Goal: Find specific page/section: Find specific page/section

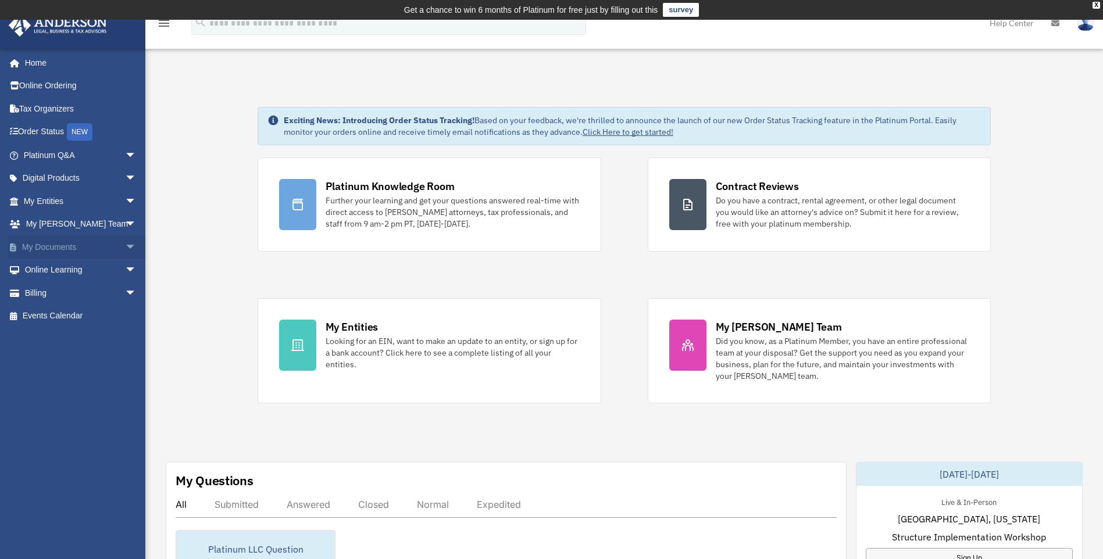
click at [125, 248] on span "arrow_drop_down" at bounding box center [136, 248] width 23 height 24
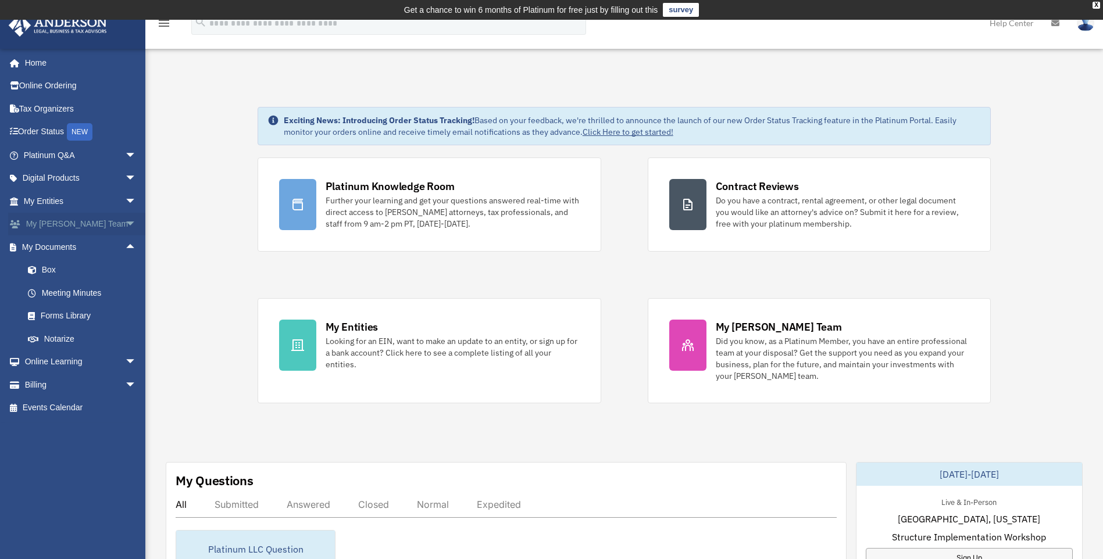
click at [125, 224] on span "arrow_drop_down" at bounding box center [136, 225] width 23 height 24
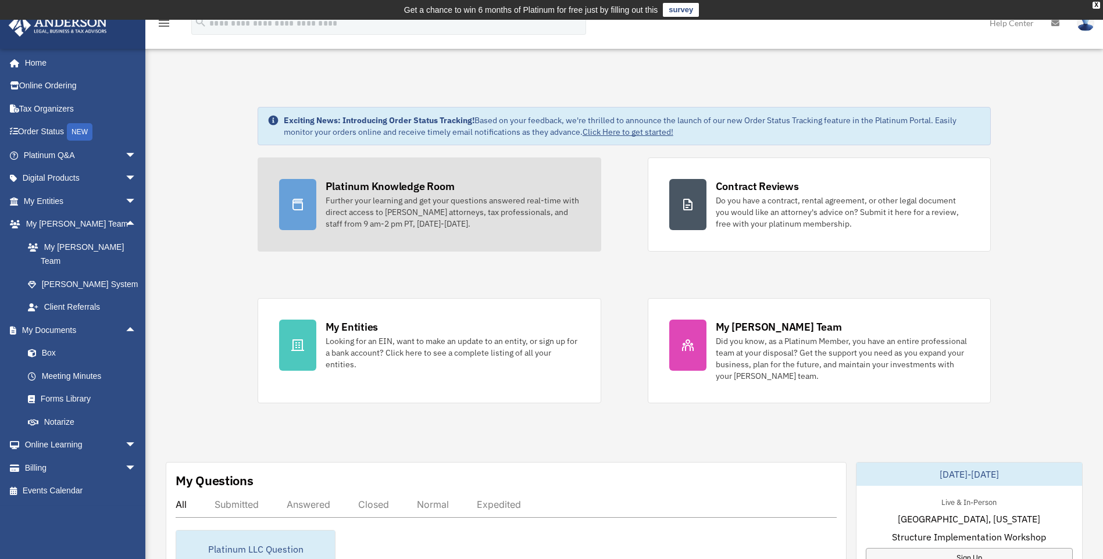
click at [391, 179] on link "Platinum Knowledge Room Further your learning and get your questions answered r…" at bounding box center [430, 205] width 344 height 94
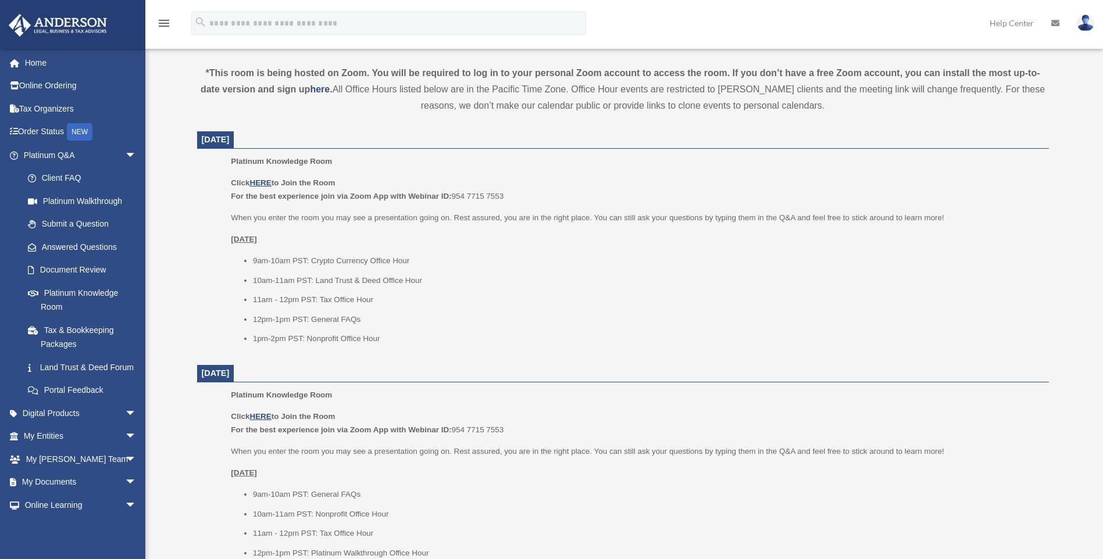
scroll to position [407, 0]
click at [261, 180] on u "HERE" at bounding box center [260, 180] width 22 height 9
click at [1018, 401] on div "Platinum Knowledge Room Click HERE to Join the Room For the best experience joi…" at bounding box center [636, 485] width 810 height 199
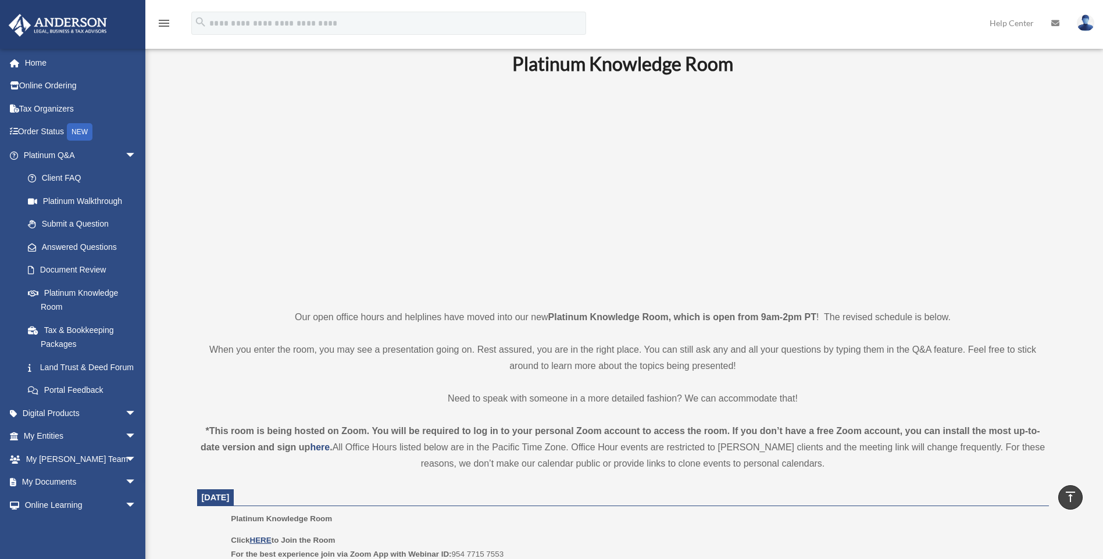
scroll to position [0, 0]
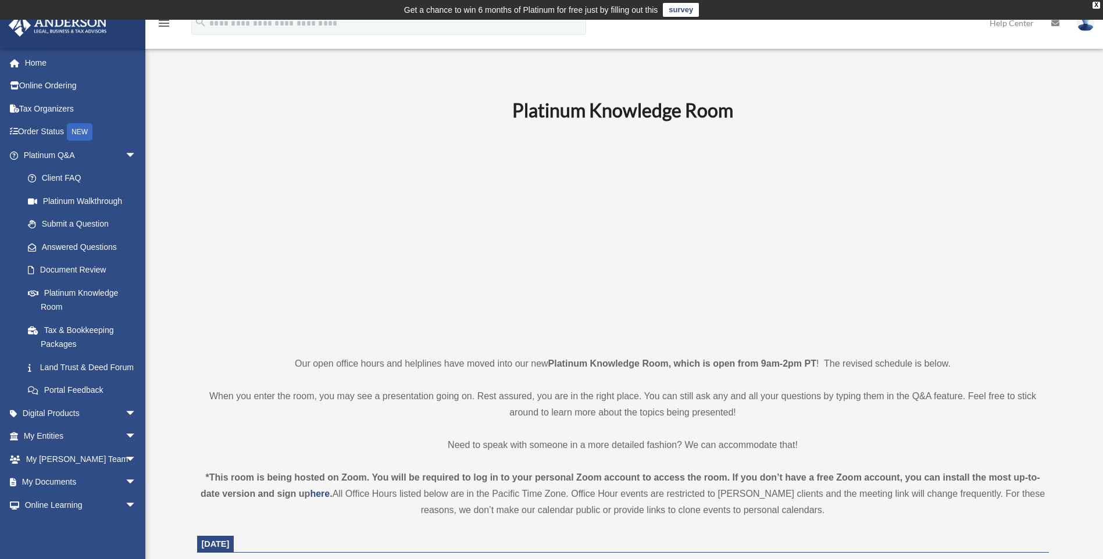
click at [1089, 28] on img at bounding box center [1085, 23] width 17 height 17
click at [857, 103] on link "Logout" at bounding box center [911, 102] width 116 height 24
